Goal: Transaction & Acquisition: Book appointment/travel/reservation

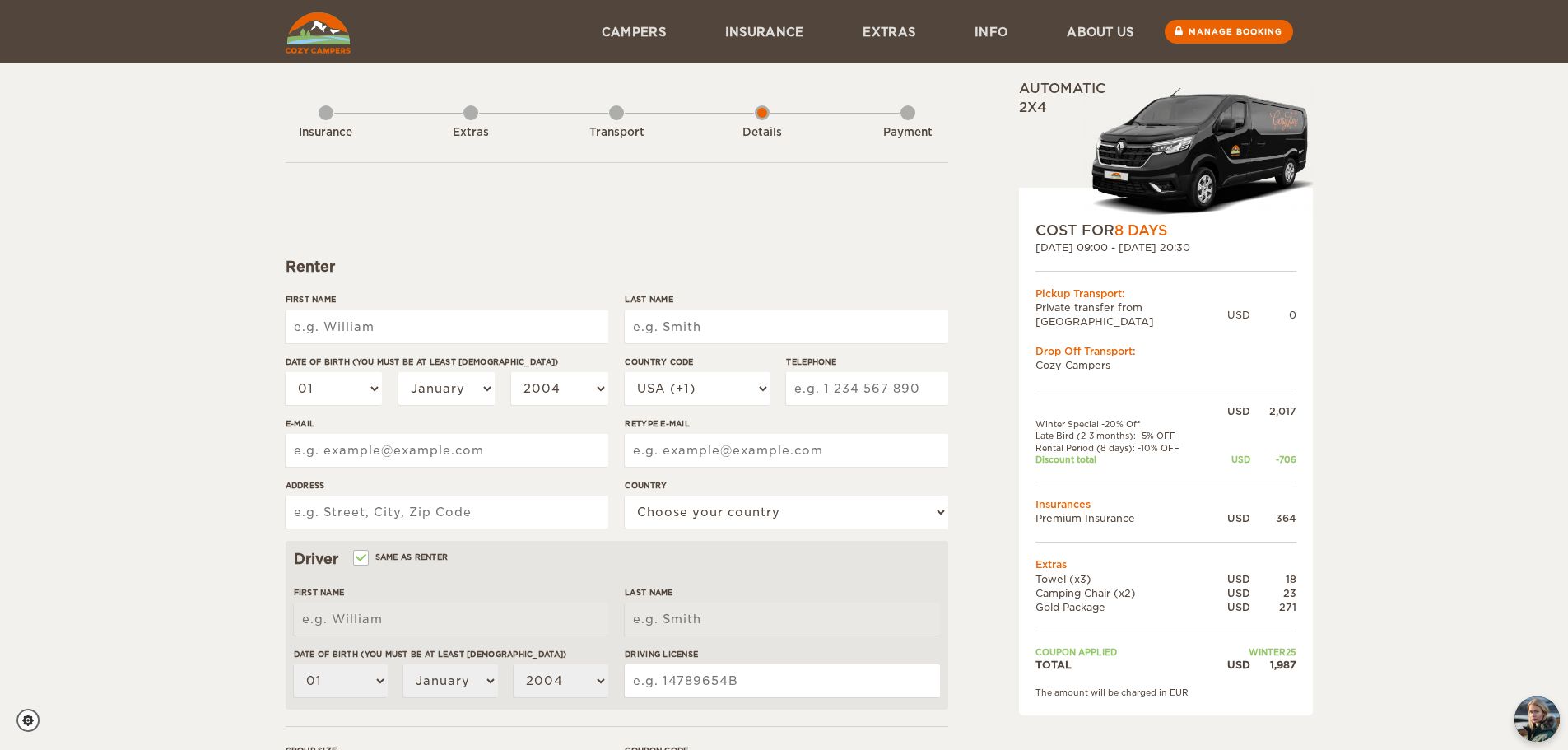
click at [473, 327] on input "First Name" at bounding box center [447, 327] width 323 height 33
type input "[PERSON_NAME] [PERSON_NAME]"
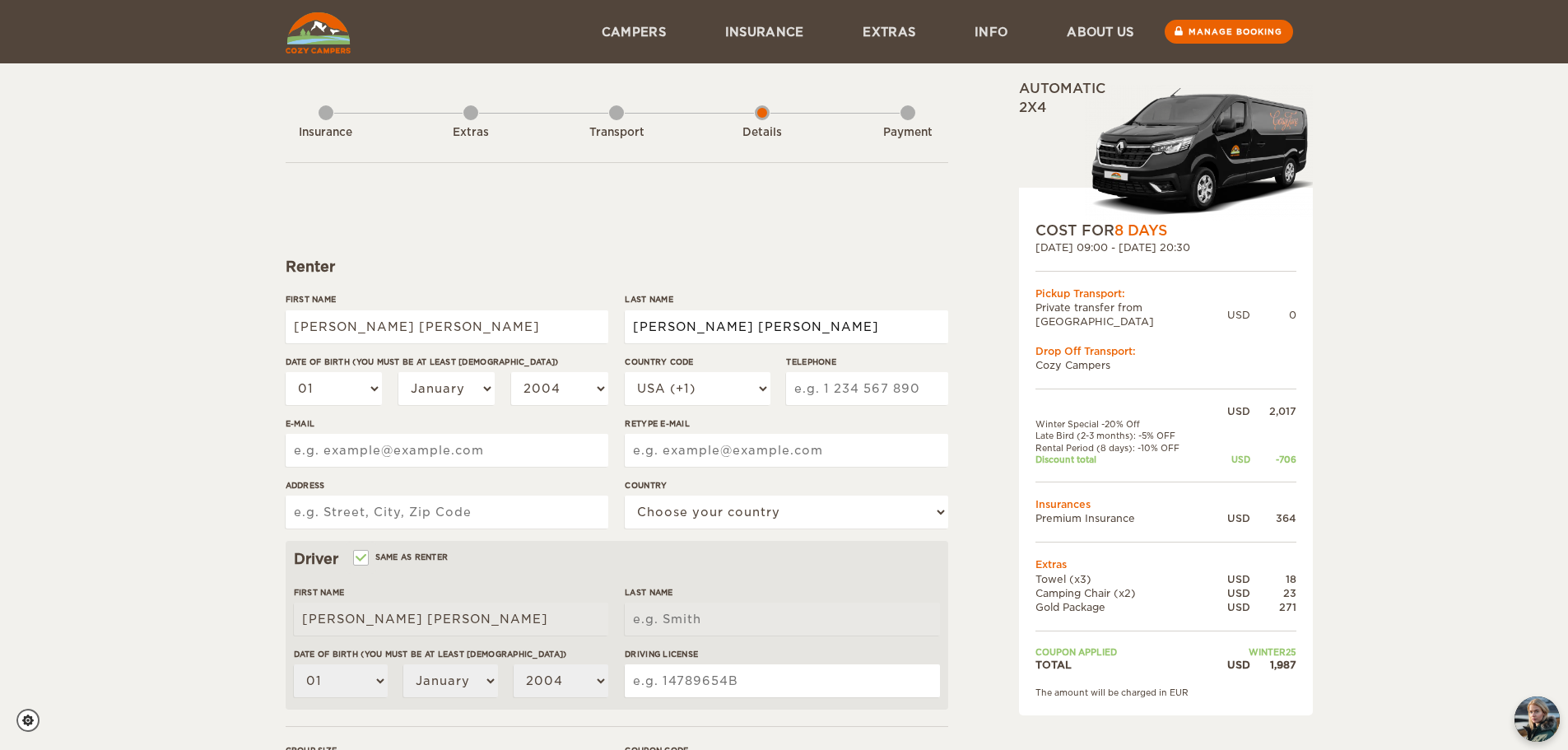
type input "Dianderas Linares"
select select "02"
select select "11"
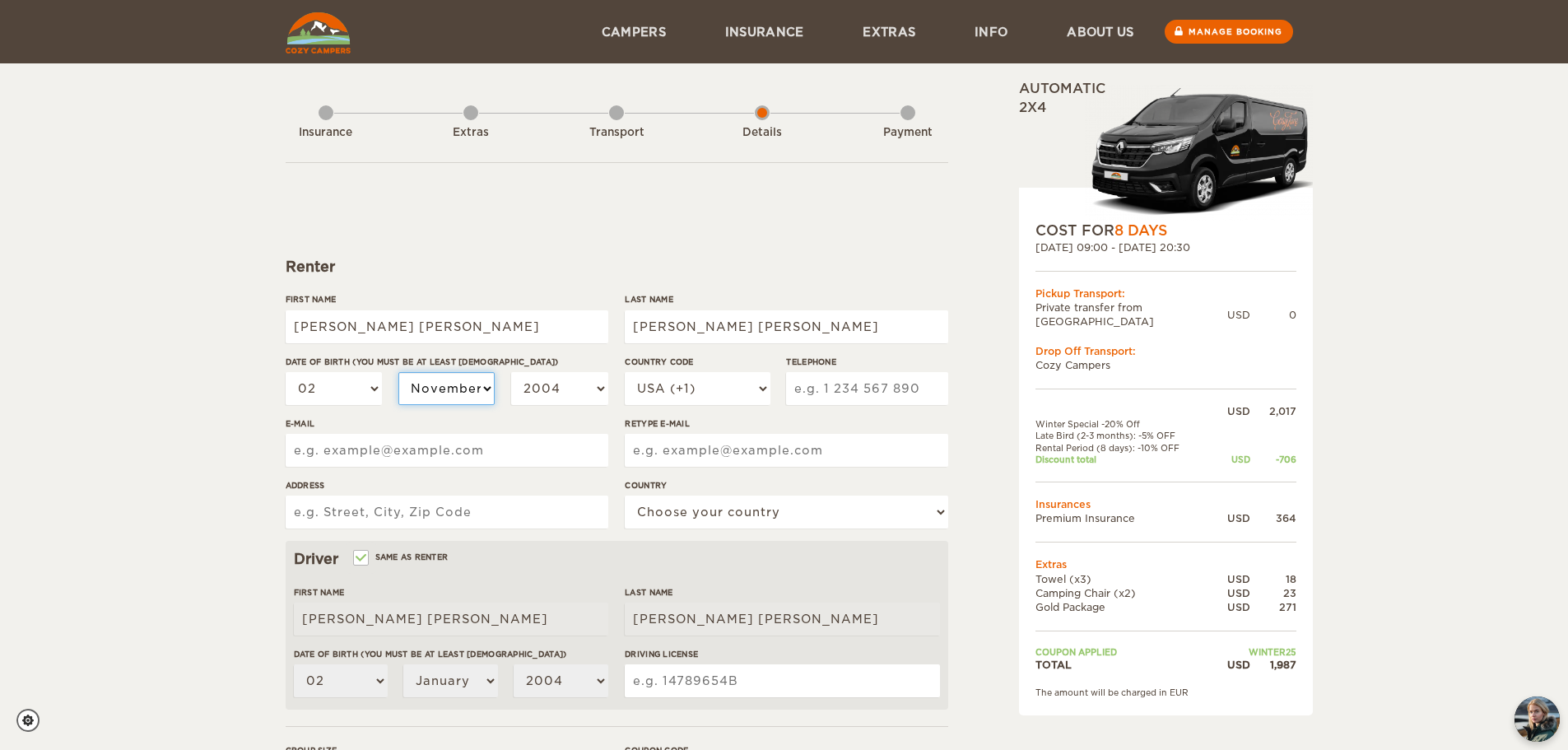
select select "11"
select select "1999"
select select "1997"
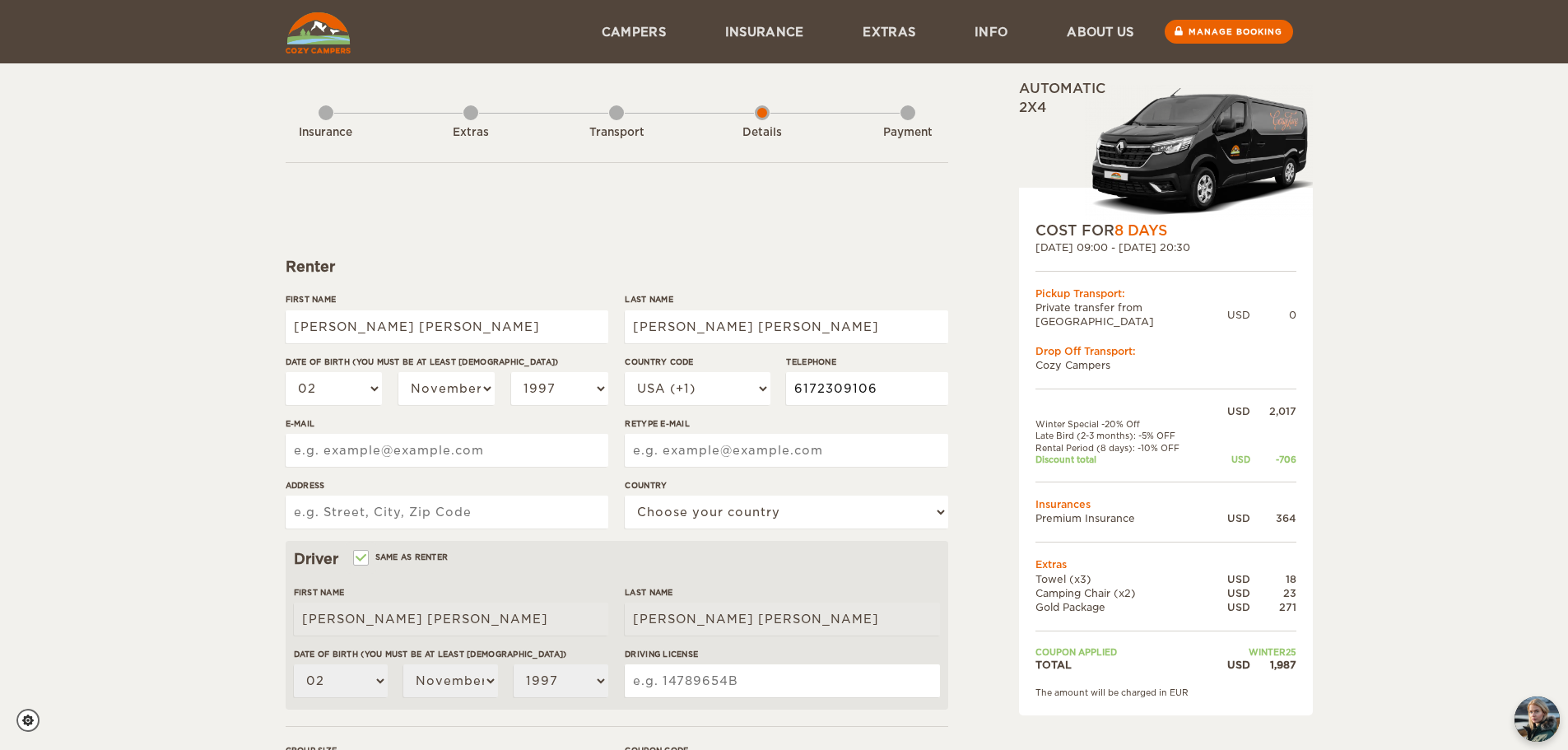
type input "6172309106"
type input "anapauladianderas@gmail.com"
click at [554, 509] on input "1717 N Bayshore" at bounding box center [447, 513] width 323 height 33
type input "1717 N Bayshore Dr Apt 2044"
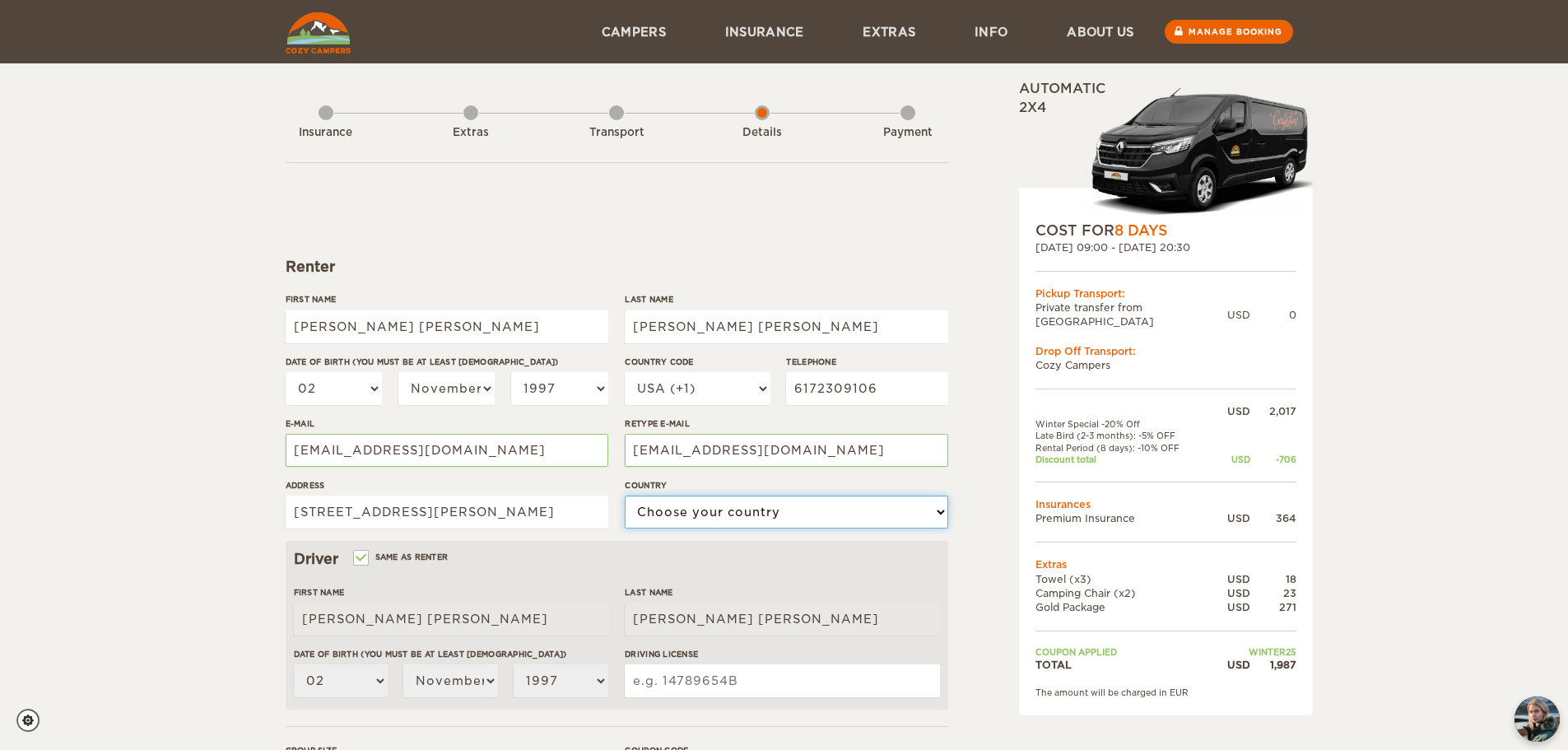
select select "222"
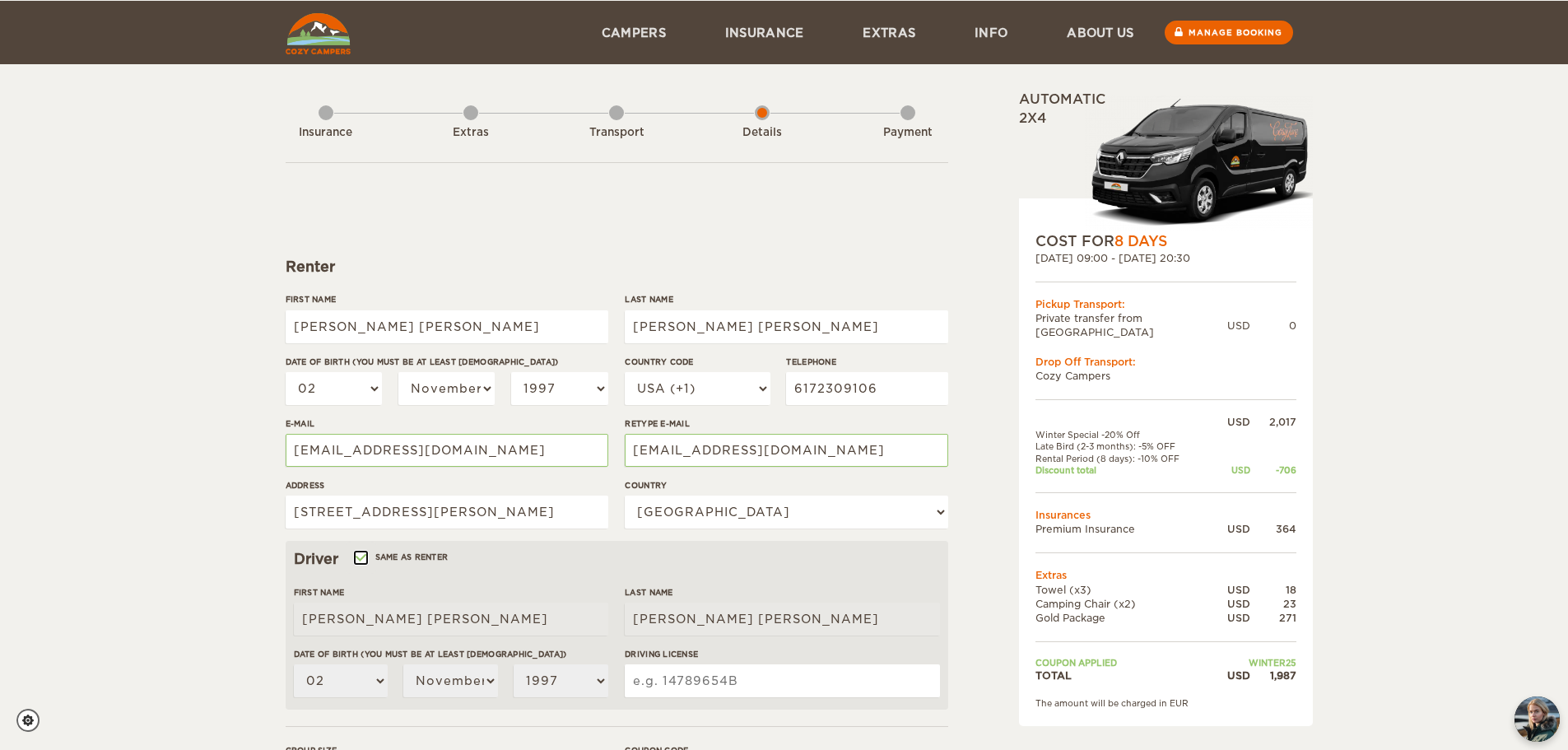
scroll to position [82, 0]
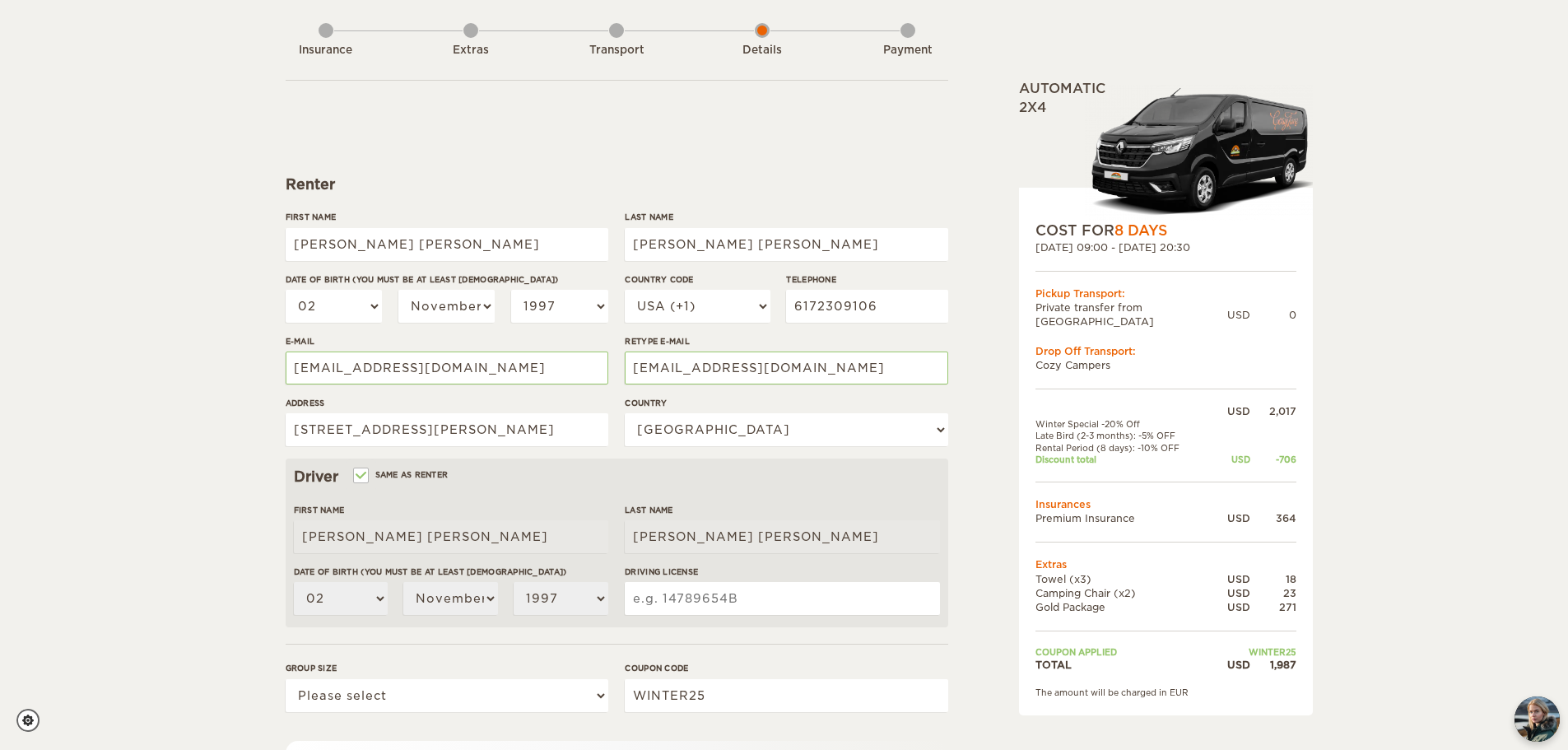
click at [700, 613] on input "Driving License" at bounding box center [782, 599] width 314 height 33
type input "D634-175-15-300-0"
click at [253, 596] on div "Expand Collapse Total 1,987 USD Automatic 2x4 COST FOR 8 Days 24. Oct 2025 09:0…" at bounding box center [784, 453] width 1568 height 1070
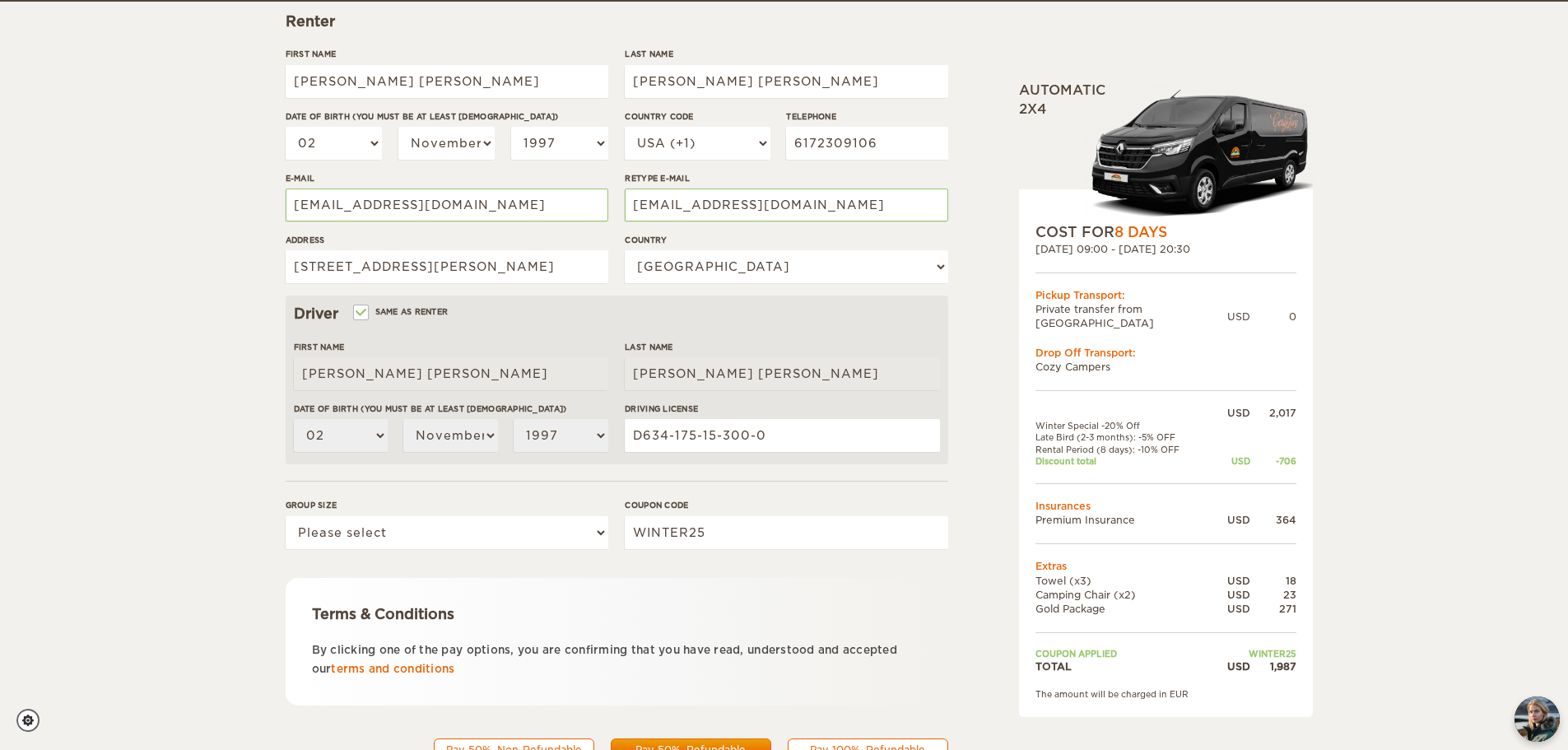
scroll to position [247, 0]
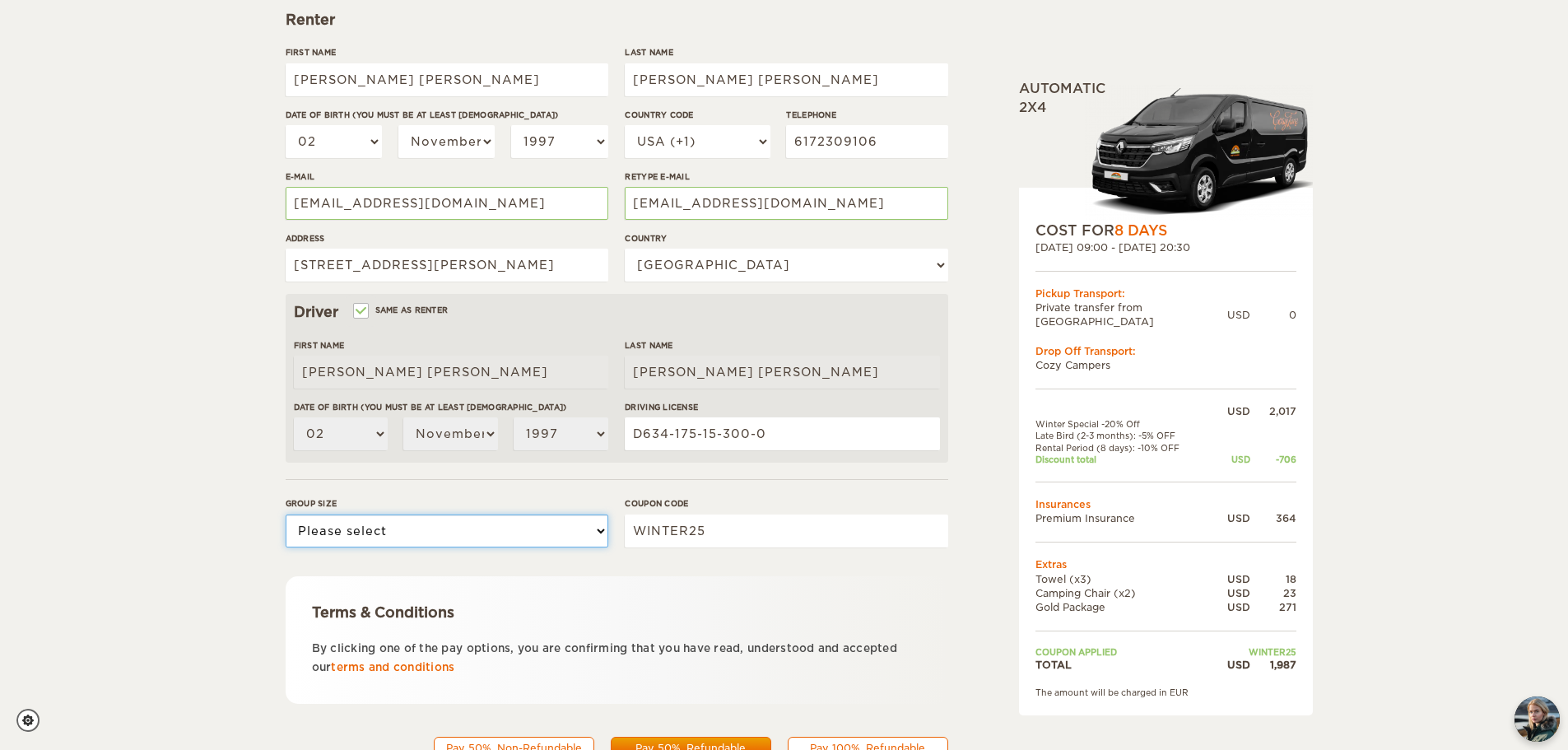
click at [430, 546] on select "Please select 1 2" at bounding box center [447, 531] width 323 height 33
select select "2"
click at [285, 514] on select "Please select 1 2" at bounding box center [447, 531] width 323 height 33
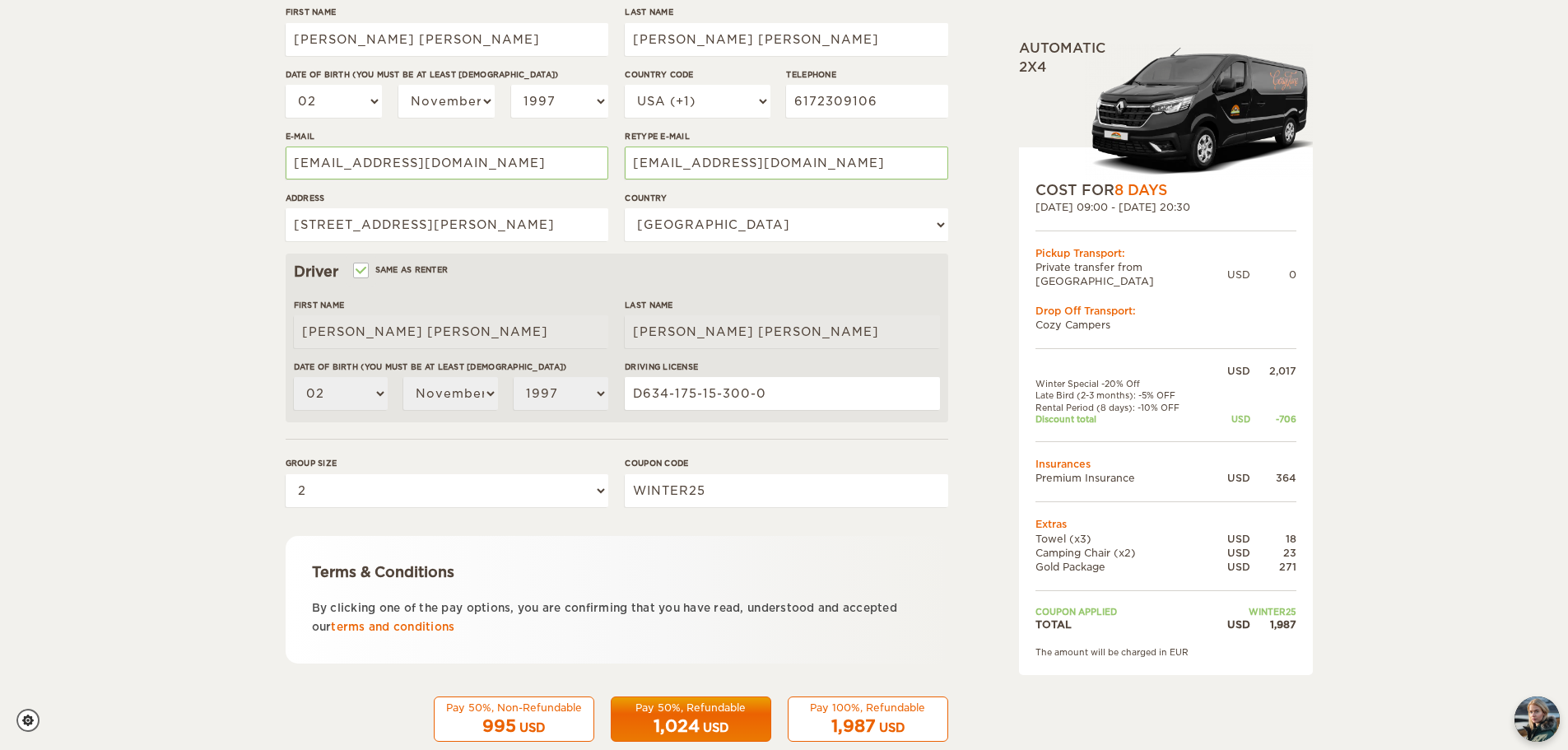
scroll to position [320, 0]
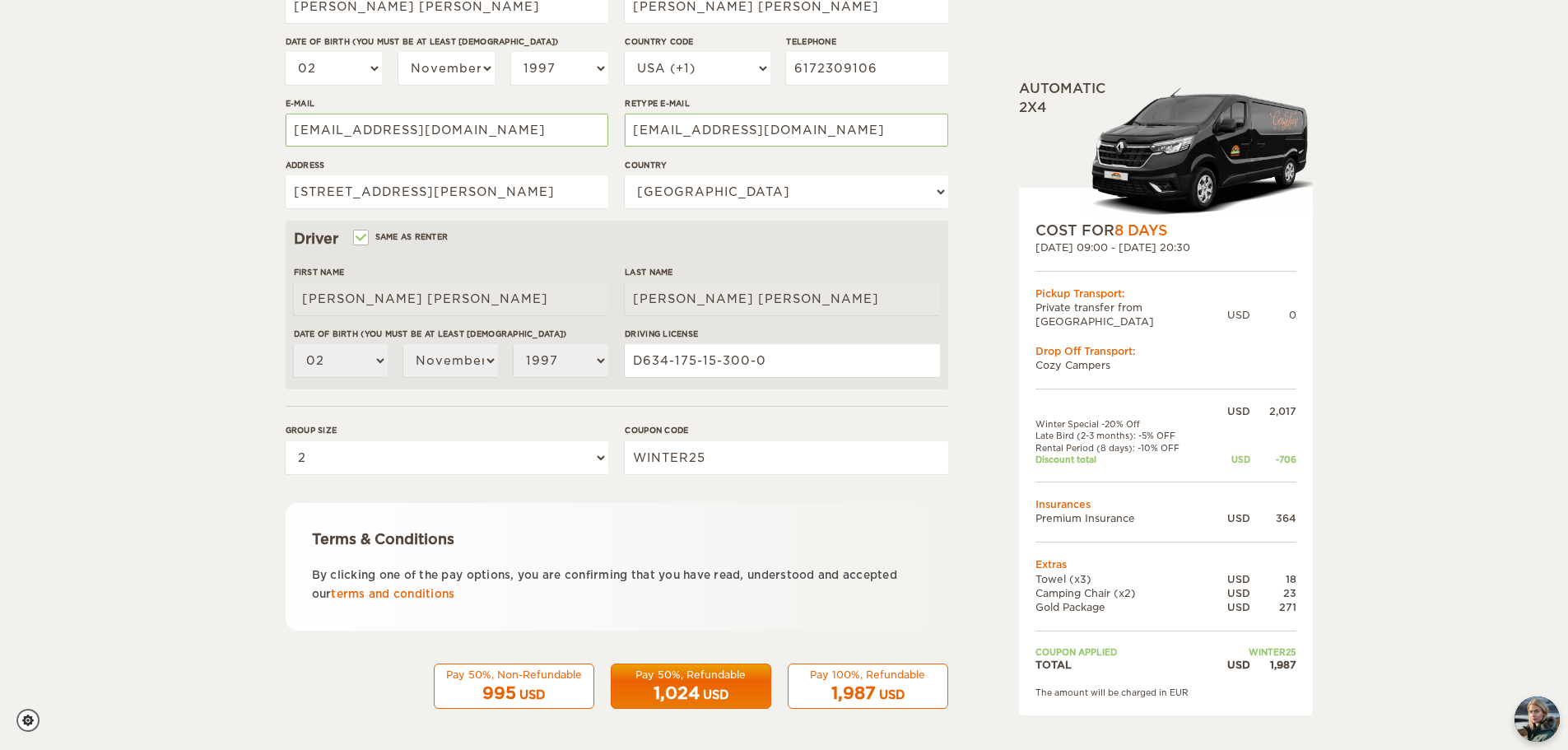
click at [886, 694] on div "USD" at bounding box center [891, 694] width 25 height 17
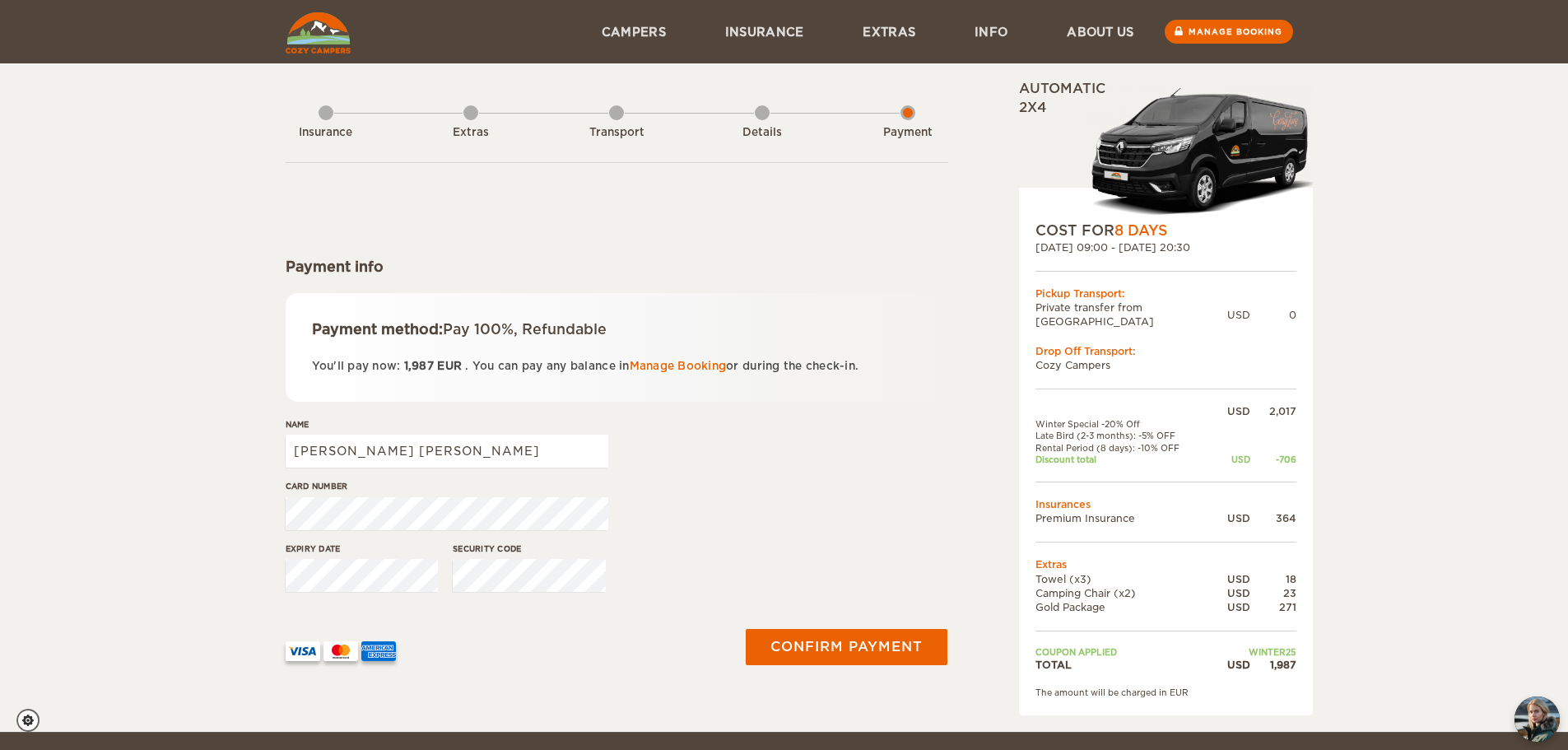
click at [847, 496] on div "Card number" at bounding box center [616, 511] width 663 height 62
